Goal: Register for event/course

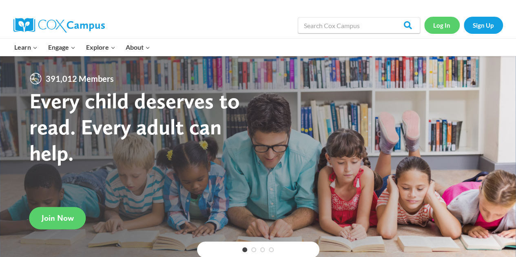
click at [436, 26] on link "Log In" at bounding box center [441, 25] width 35 height 17
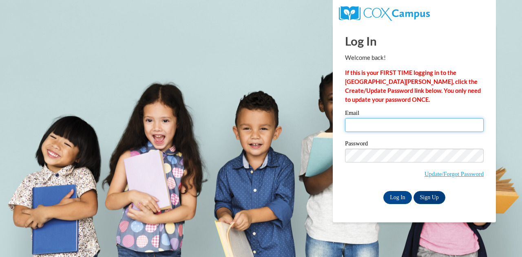
click at [390, 125] on input "Email" at bounding box center [414, 125] width 139 height 14
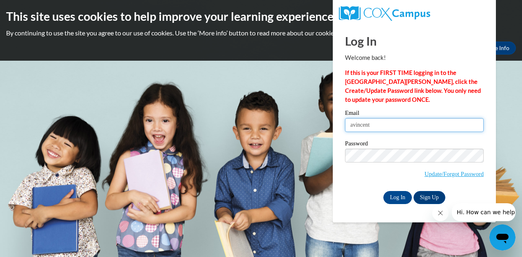
type input "avincent@kusd.edu"
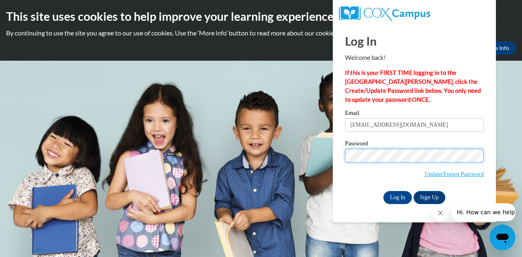
click at [383, 191] on input "Log In" at bounding box center [397, 197] width 29 height 13
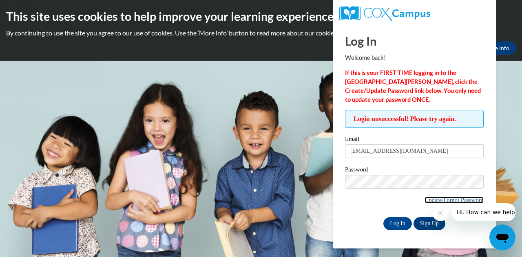
click at [456, 202] on link "Update/Forgot Password" at bounding box center [454, 200] width 59 height 7
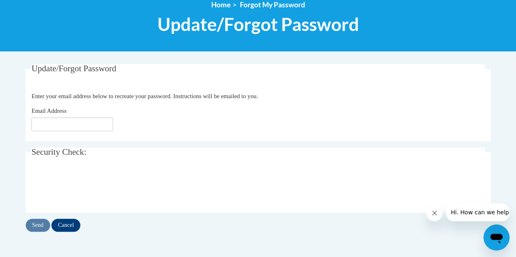
scroll to position [104, 0]
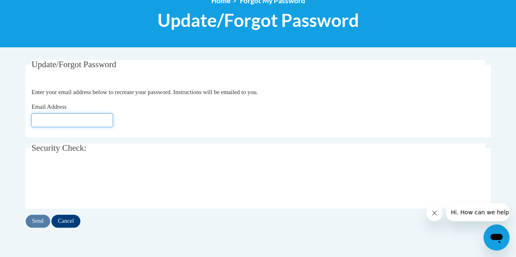
click at [66, 121] on input "Email Address" at bounding box center [72, 120] width 82 height 14
type input "avincent@kusd.edu"
click at [38, 216] on input "Send" at bounding box center [38, 221] width 24 height 13
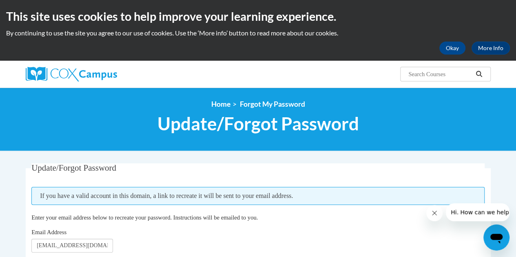
click at [441, 75] on input "Search..." at bounding box center [439, 74] width 65 height 10
paste input "Data Driven Instruction"
type input "Data Driven Instruction"
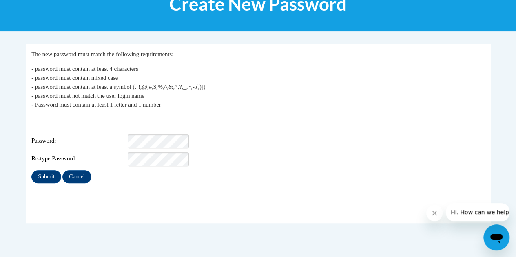
scroll to position [130, 0]
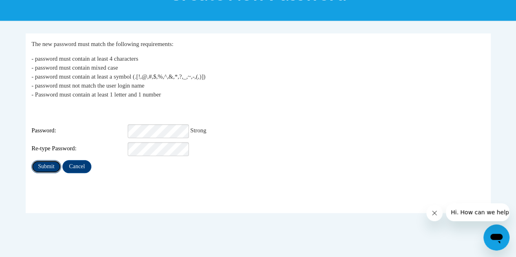
click at [39, 160] on input "Submit" at bounding box center [45, 166] width 29 height 13
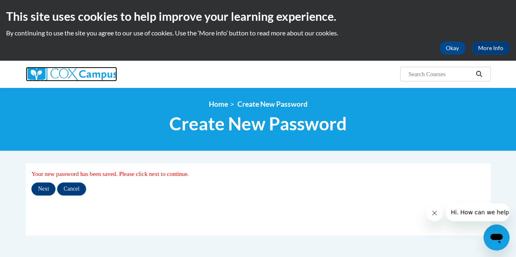
click at [36, 73] on img at bounding box center [71, 74] width 91 height 15
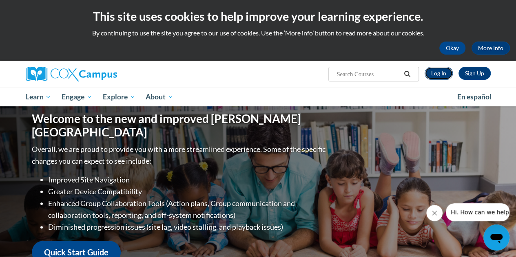
click at [436, 72] on link "Log In" at bounding box center [439, 73] width 28 height 13
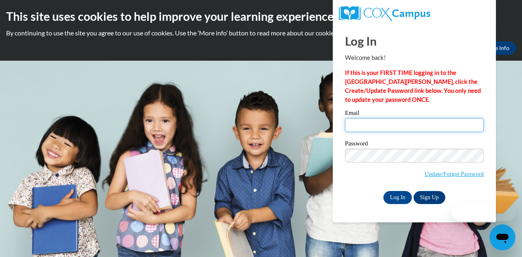
drag, startPoint x: 0, startPoint y: 0, endPoint x: 380, endPoint y: 124, distance: 400.0
click at [380, 124] on input "Email" at bounding box center [414, 125] width 139 height 14
type input "avincent@kusd.edu"
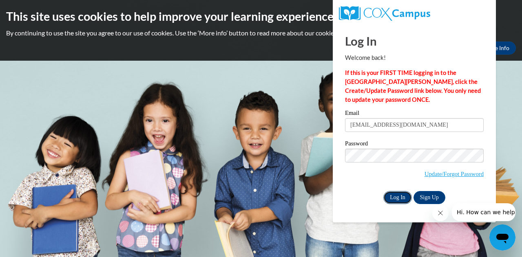
click at [396, 197] on input "Log In" at bounding box center [397, 197] width 29 height 13
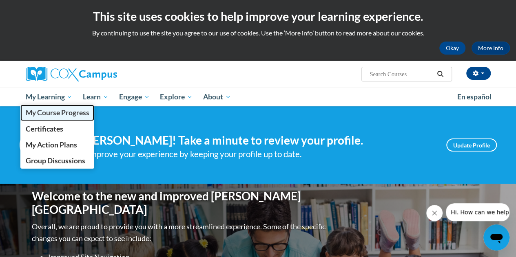
click at [53, 112] on span "My Course Progress" at bounding box center [57, 113] width 64 height 9
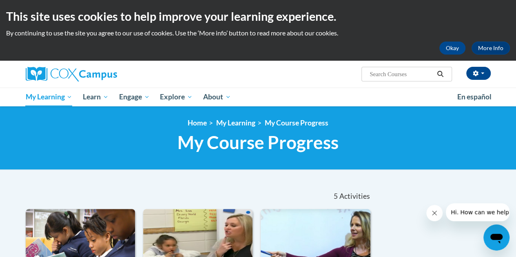
click at [399, 76] on input "Search..." at bounding box center [401, 74] width 65 height 10
type input "data driven"
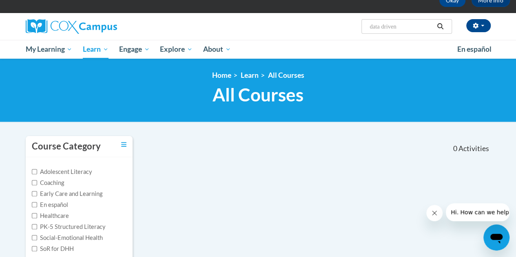
scroll to position [42, 0]
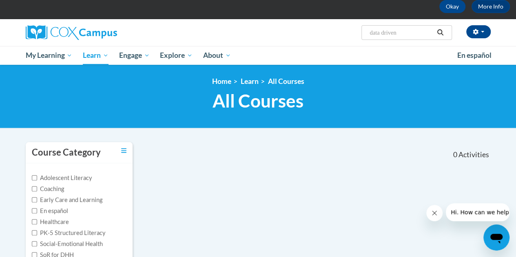
click at [393, 33] on input "data driven" at bounding box center [401, 33] width 65 height 10
click at [407, 35] on input "data driven" at bounding box center [401, 33] width 65 height 10
type input "d"
type input "assessing reading"
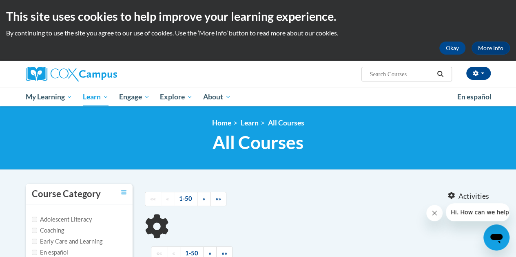
type input "Data Driven Instruction"
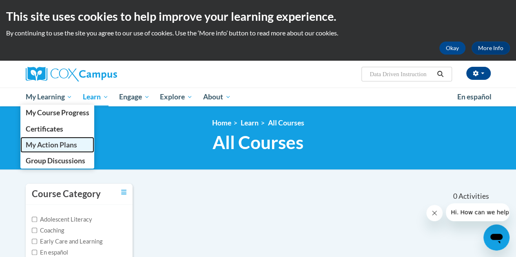
click at [60, 144] on span "My Action Plans" at bounding box center [50, 145] width 51 height 9
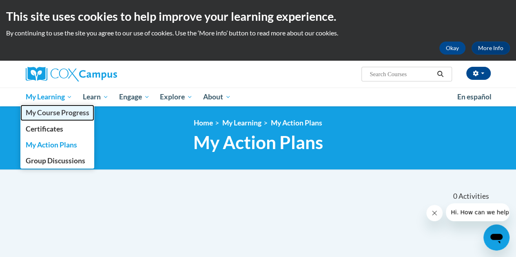
click at [58, 116] on span "My Course Progress" at bounding box center [57, 113] width 64 height 9
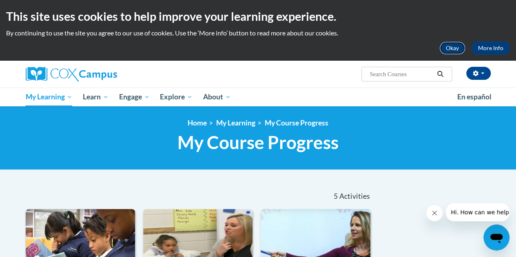
click at [458, 46] on button "Okay" at bounding box center [452, 48] width 26 height 13
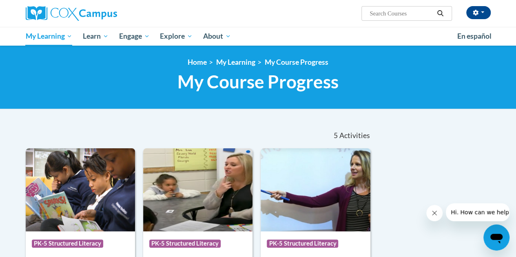
click at [390, 9] on input "Search..." at bounding box center [401, 14] width 65 height 10
type input "assessing reading"
click at [436, 15] on button "Search" at bounding box center [440, 14] width 12 height 10
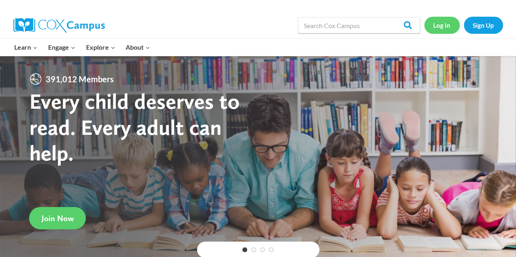
click at [441, 33] on link "Log In" at bounding box center [441, 25] width 35 height 17
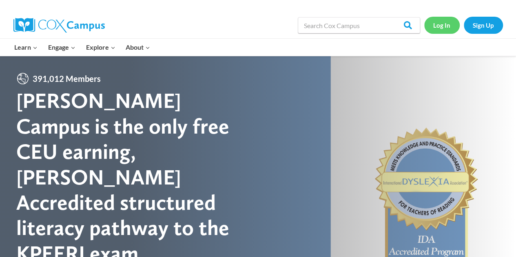
click at [441, 24] on link "Log In" at bounding box center [441, 25] width 35 height 17
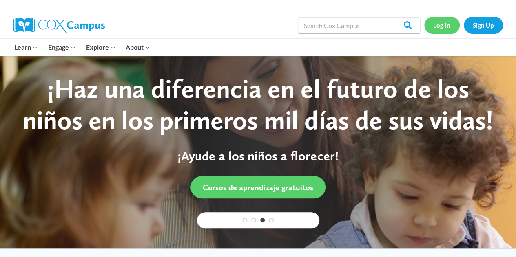
click at [436, 23] on link "Log In" at bounding box center [441, 25] width 35 height 17
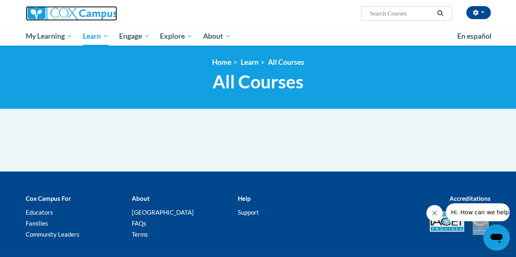
click at [93, 16] on img at bounding box center [71, 13] width 91 height 15
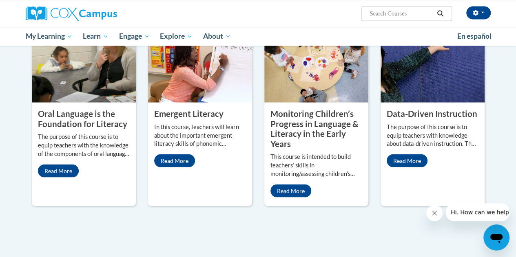
scroll to position [708, 0]
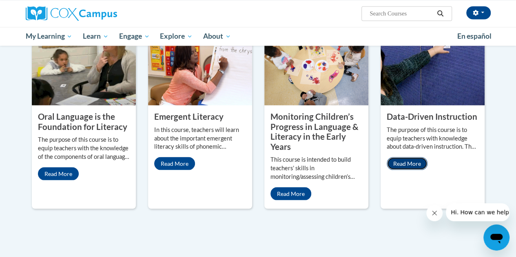
click at [415, 157] on link "Read More" at bounding box center [407, 163] width 41 height 13
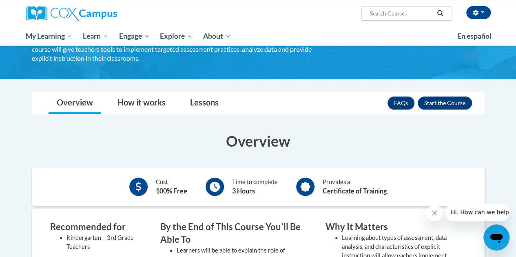
scroll to position [60, 0]
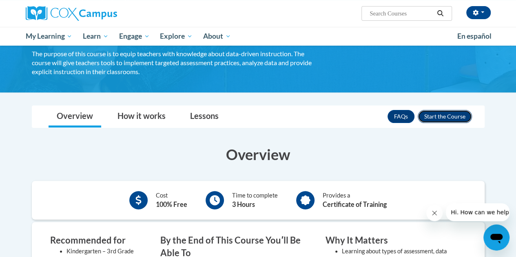
click at [463, 113] on button "Enroll" at bounding box center [445, 116] width 54 height 13
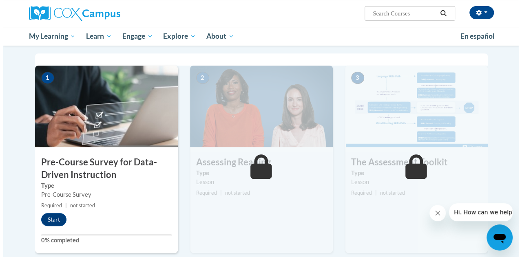
scroll to position [160, 0]
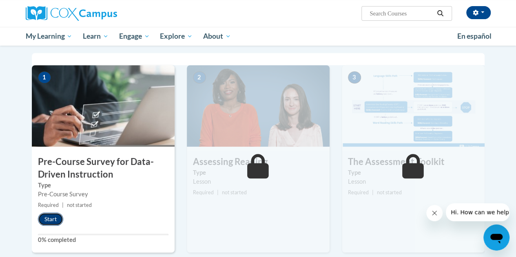
click at [51, 222] on button "Start" at bounding box center [50, 219] width 25 height 13
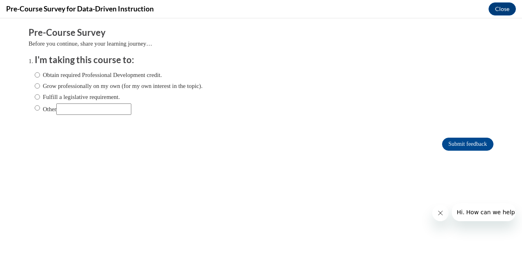
scroll to position [0, 0]
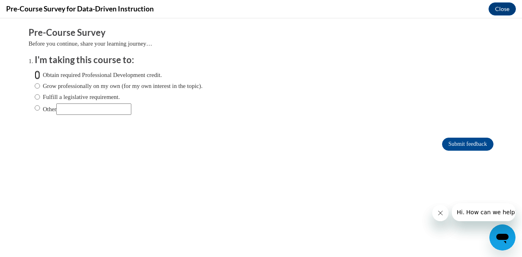
click at [35, 71] on input "Obtain required Professional Development credit." at bounding box center [37, 75] width 5 height 9
radio input "true"
click at [464, 144] on input "Submit feedback" at bounding box center [467, 144] width 51 height 13
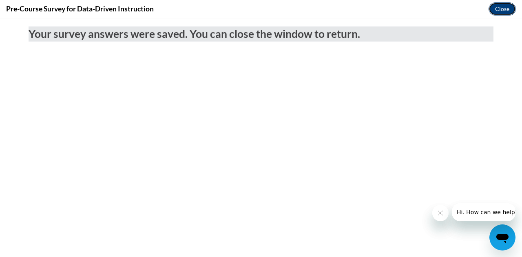
click at [505, 13] on button "Close" at bounding box center [502, 8] width 27 height 13
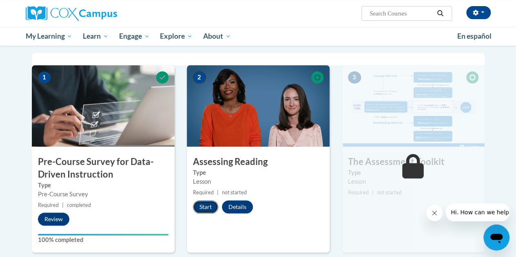
click at [206, 207] on button "Start" at bounding box center [205, 207] width 25 height 13
